Goal: Information Seeking & Learning: Learn about a topic

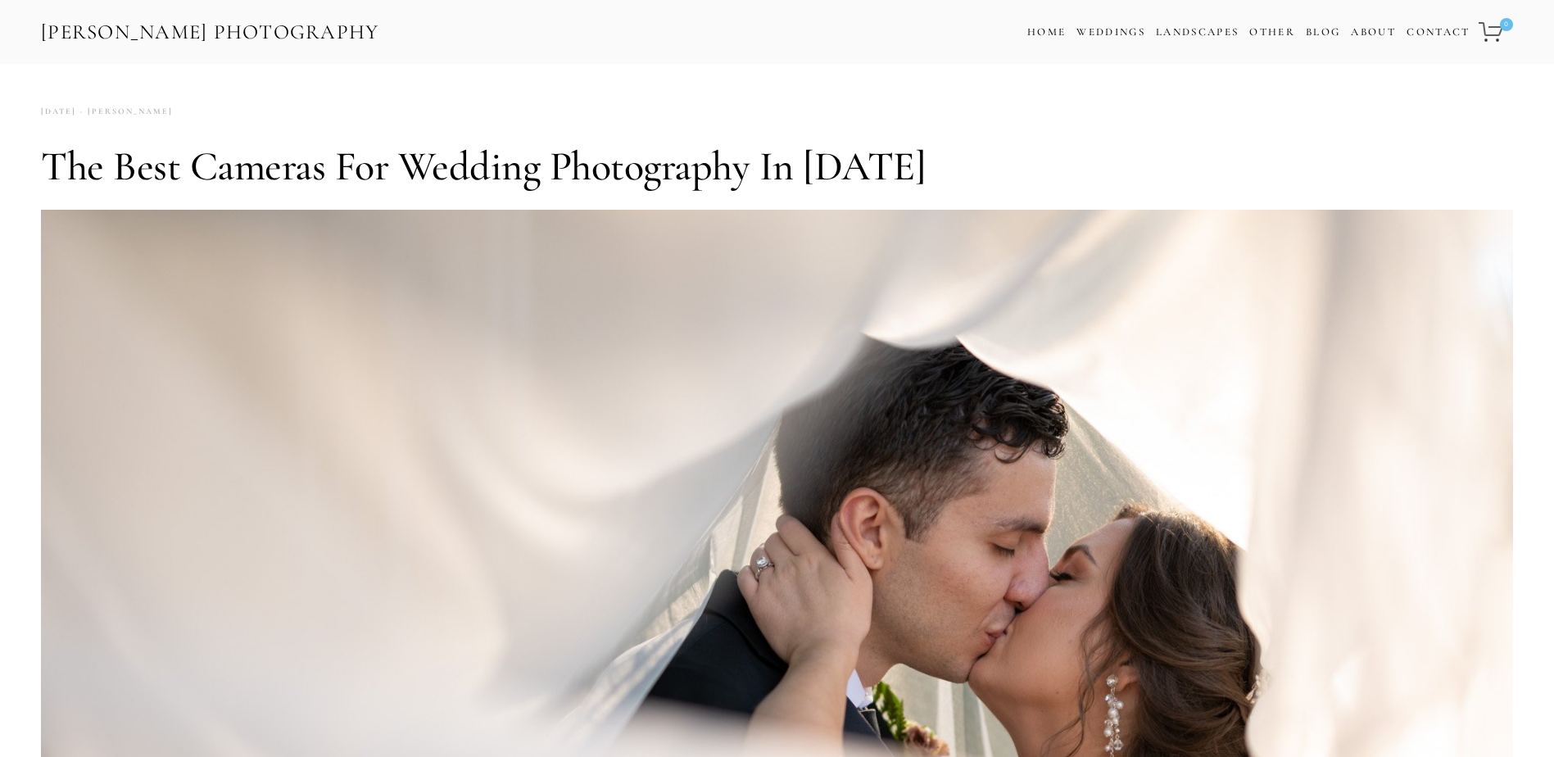
click at [146, 21] on link "[PERSON_NAME] Photography" at bounding box center [210, 32] width 342 height 37
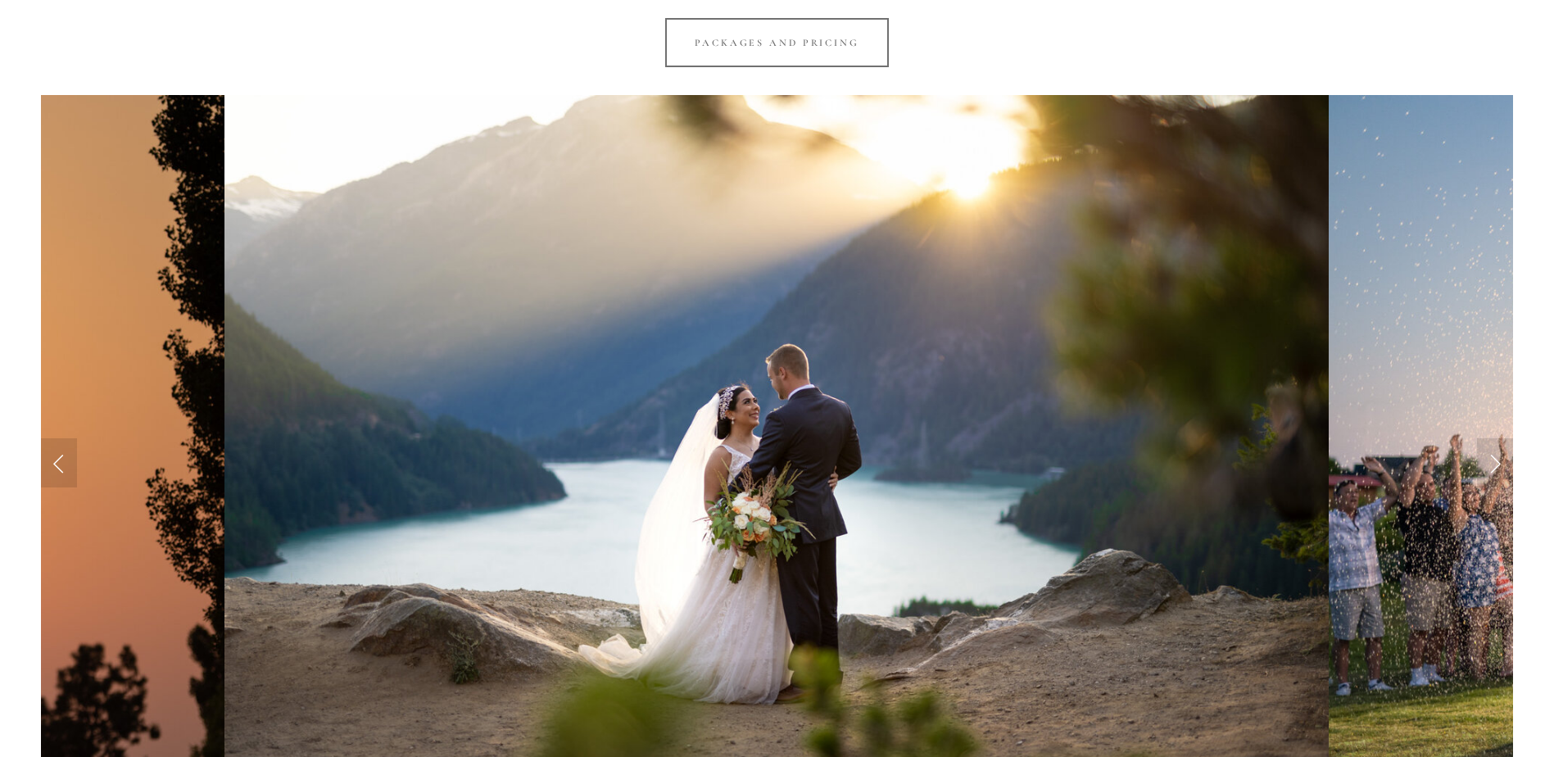
scroll to position [1556, 0]
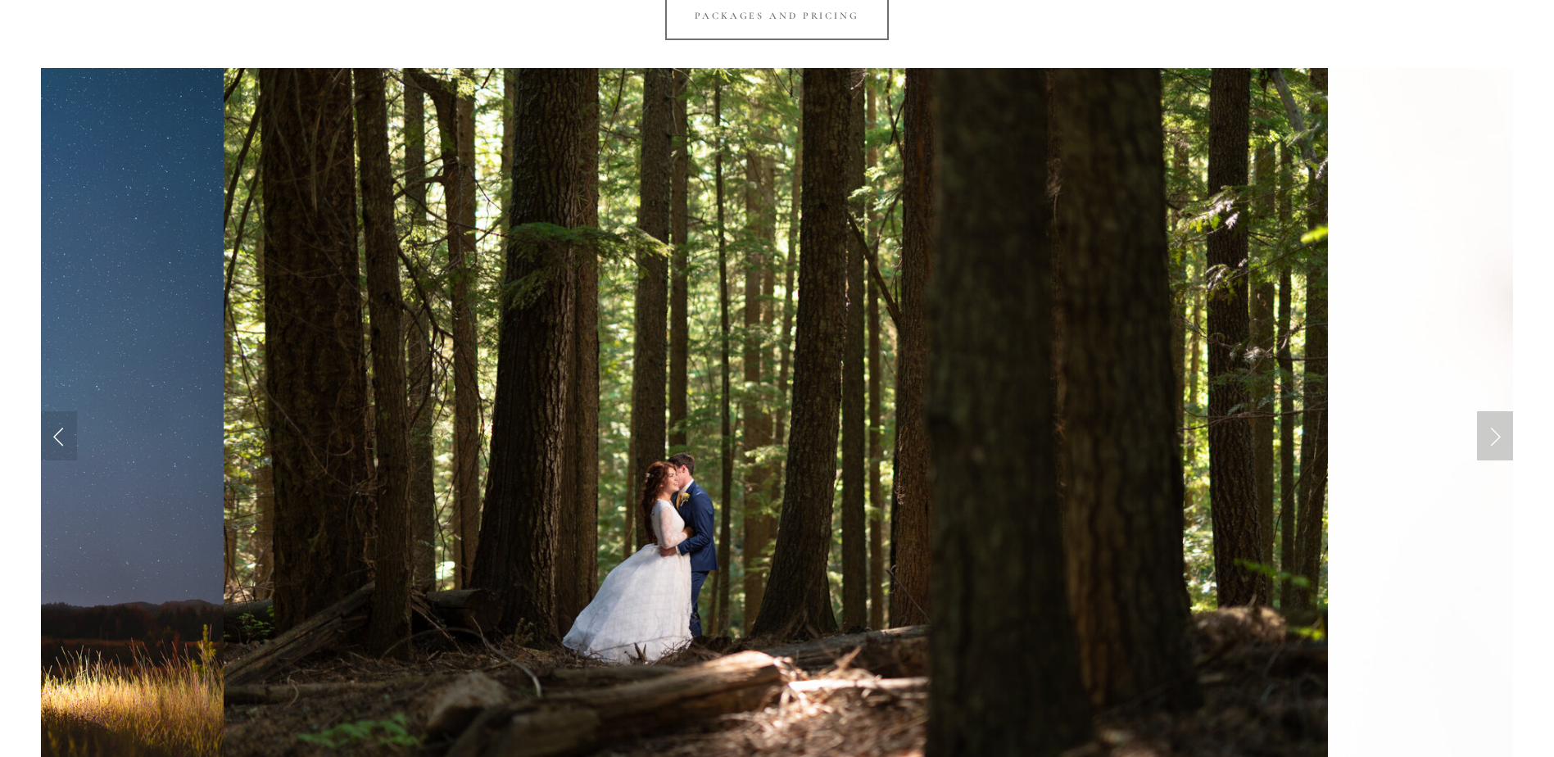
click at [1488, 446] on link "Next Slide" at bounding box center [1495, 435] width 36 height 49
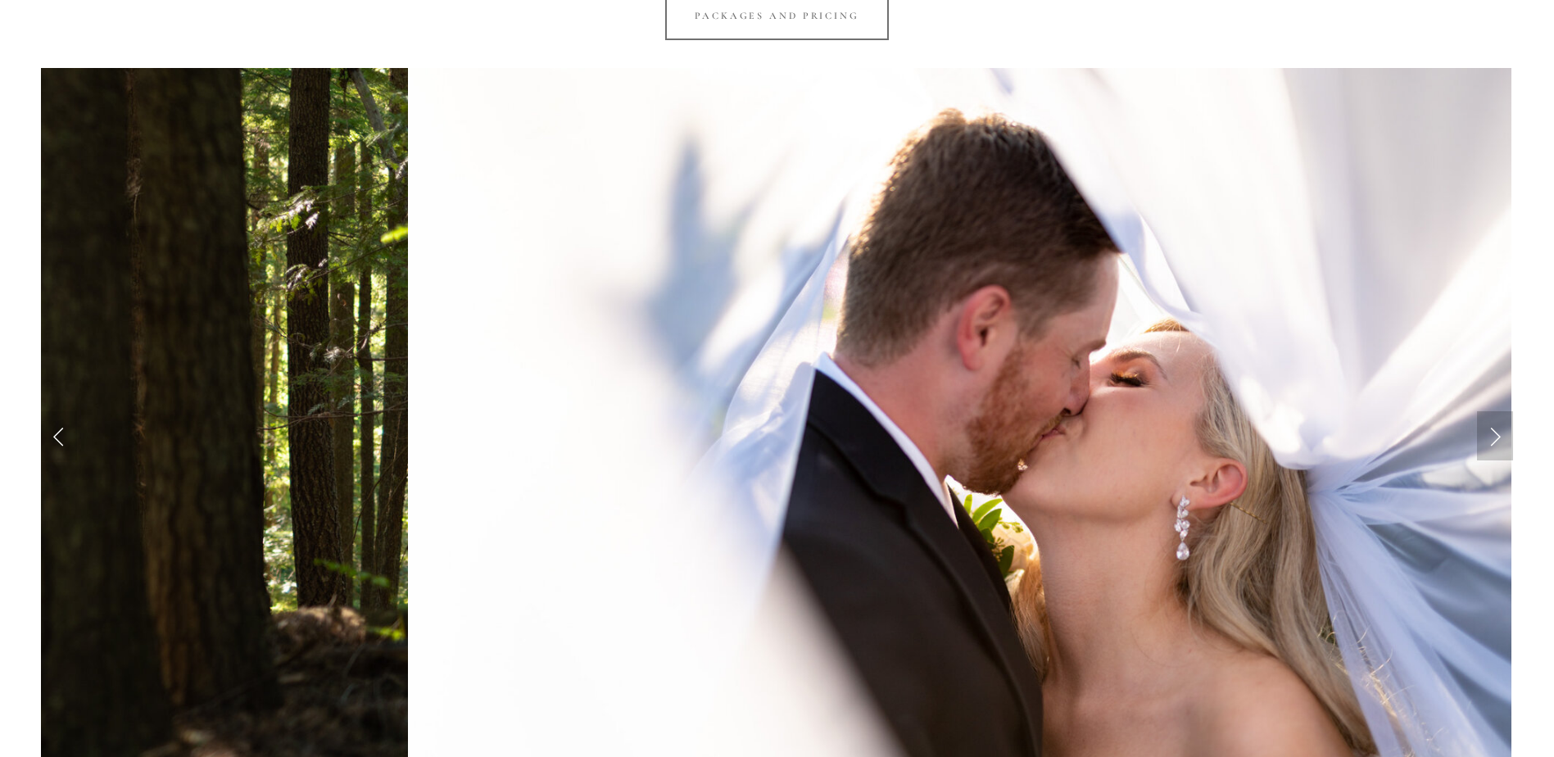
click at [1488, 446] on link "Next Slide" at bounding box center [1495, 435] width 36 height 49
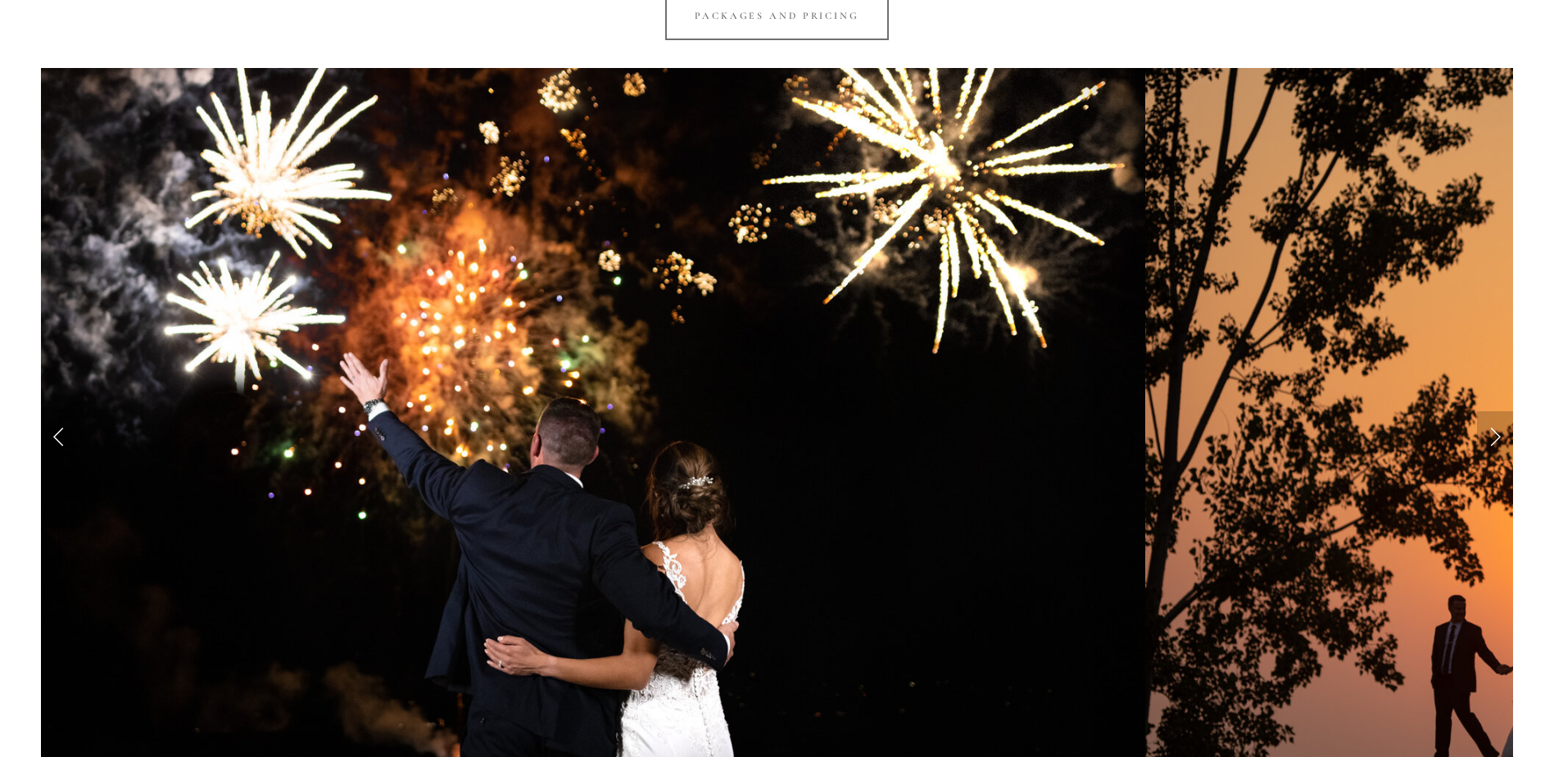
click at [1488, 446] on link "Next Slide" at bounding box center [1495, 435] width 36 height 49
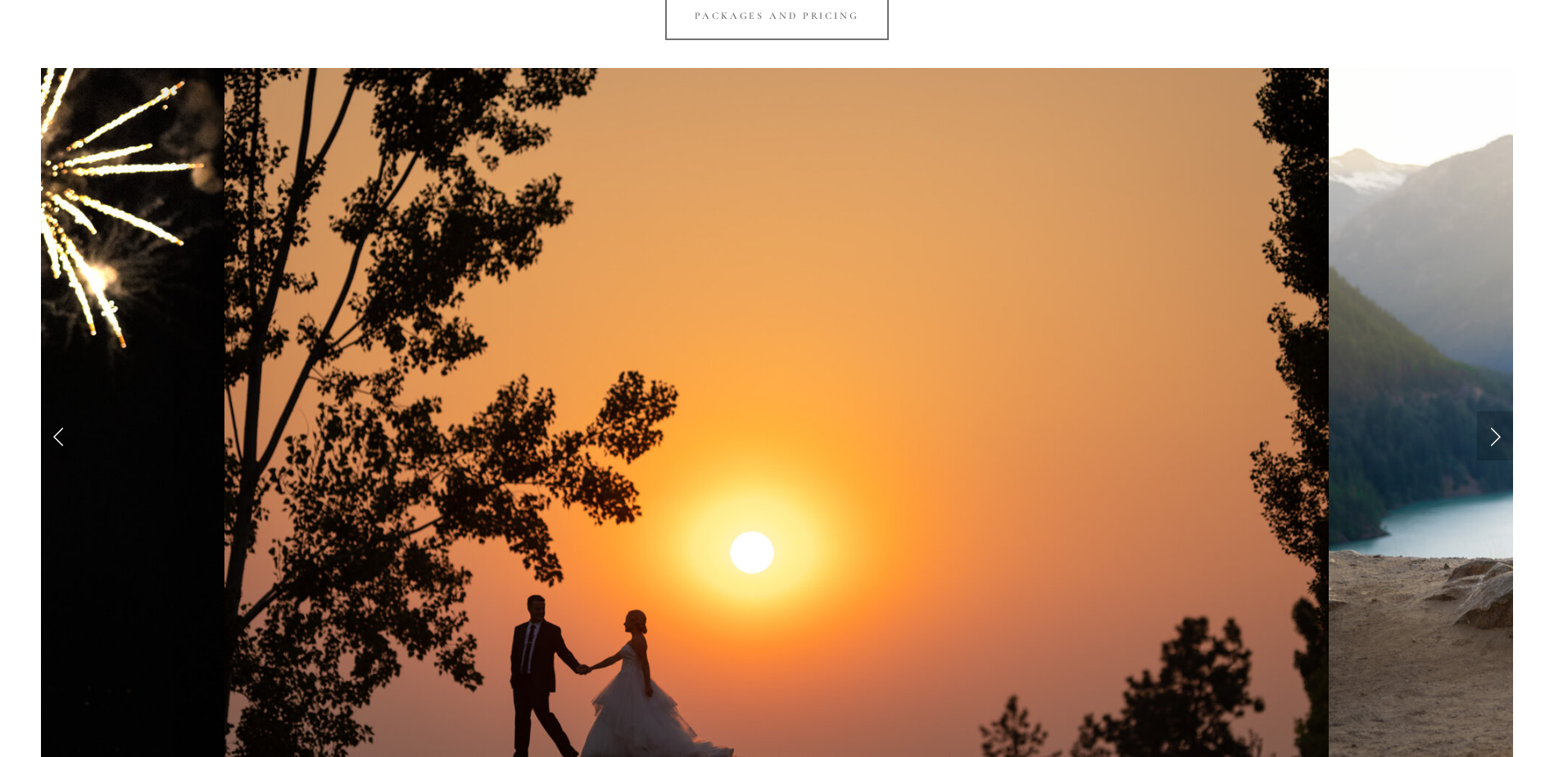
click at [1488, 446] on link "Next Slide" at bounding box center [1495, 435] width 36 height 49
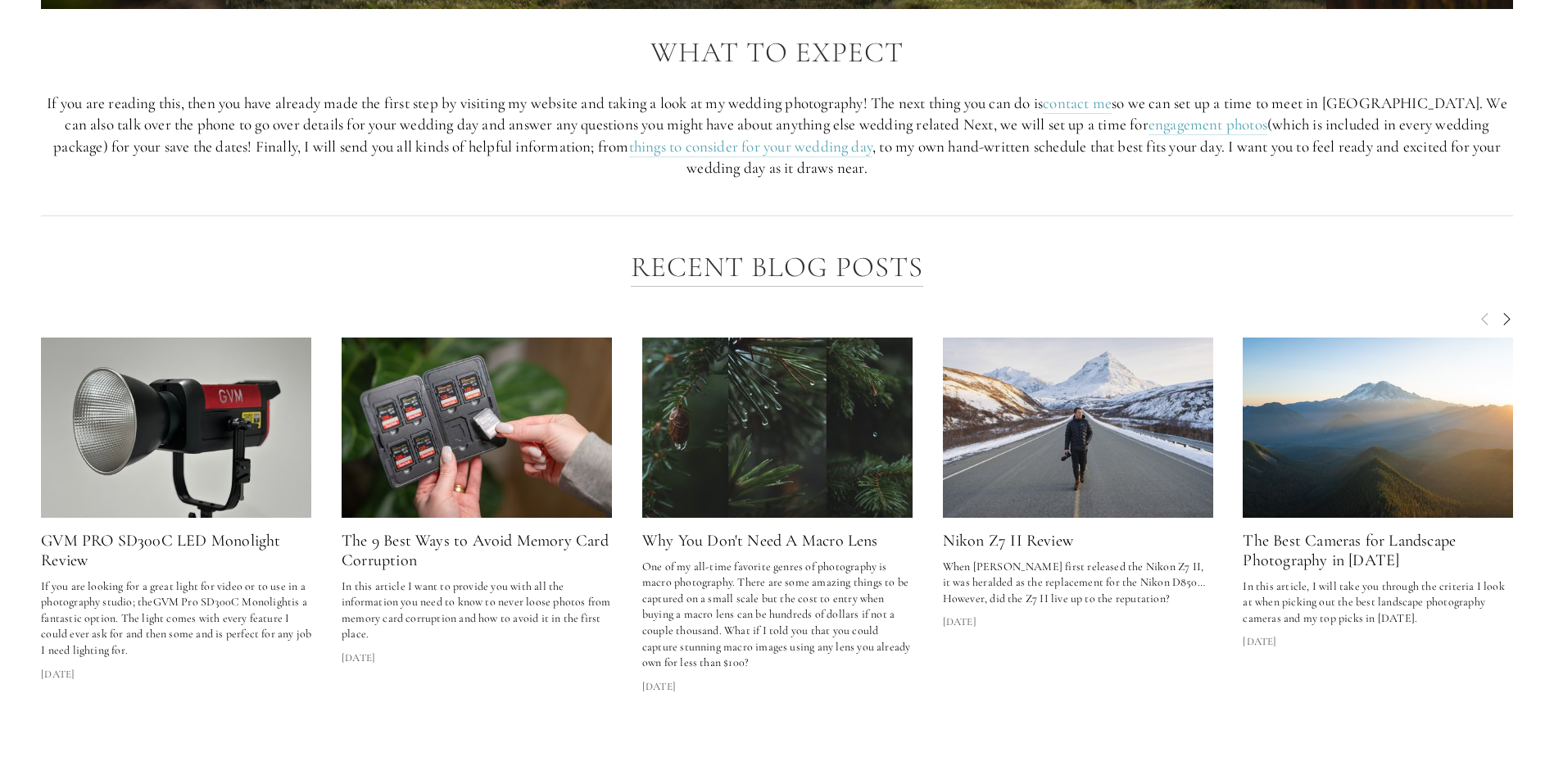
scroll to position [2376, 0]
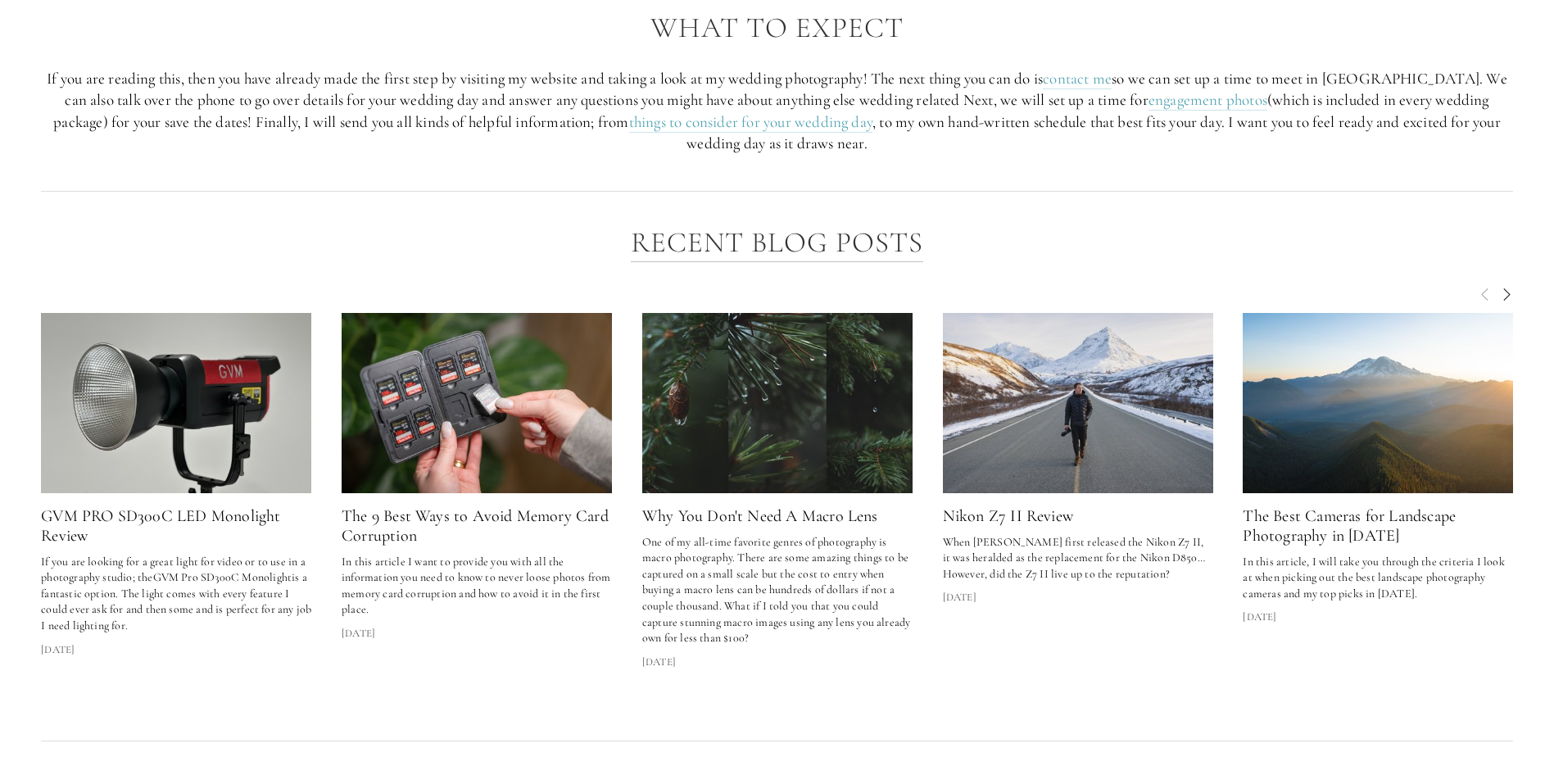
click at [1084, 474] on img at bounding box center [1077, 403] width 320 height 180
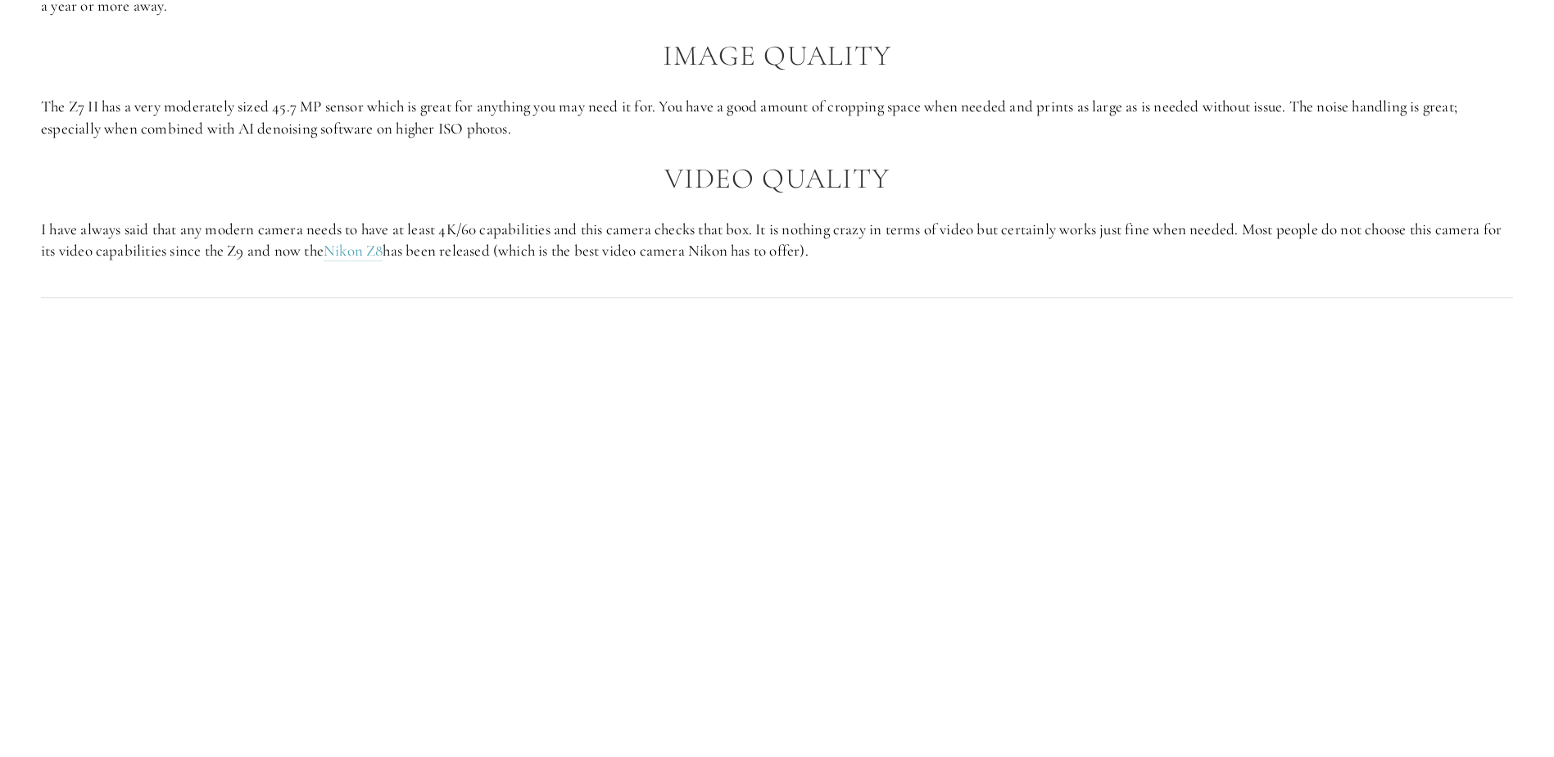
scroll to position [1966, 0]
